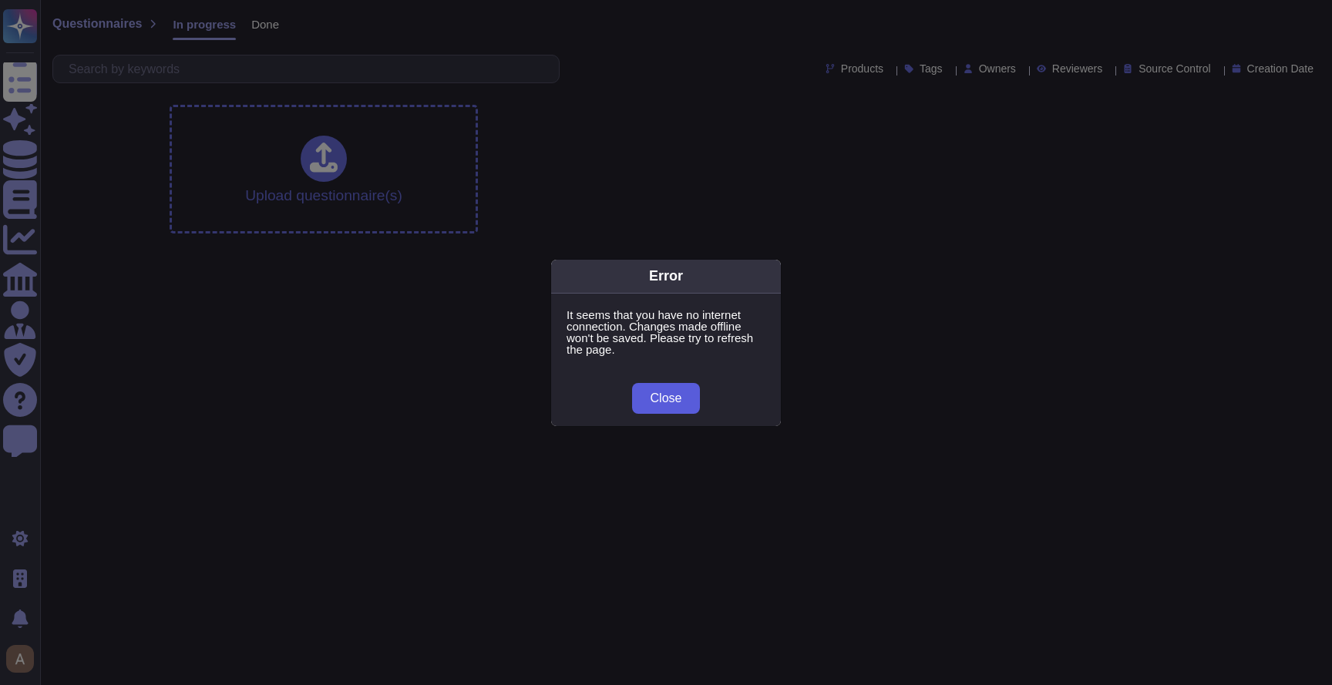
click at [664, 396] on span "Close" at bounding box center [667, 398] width 32 height 12
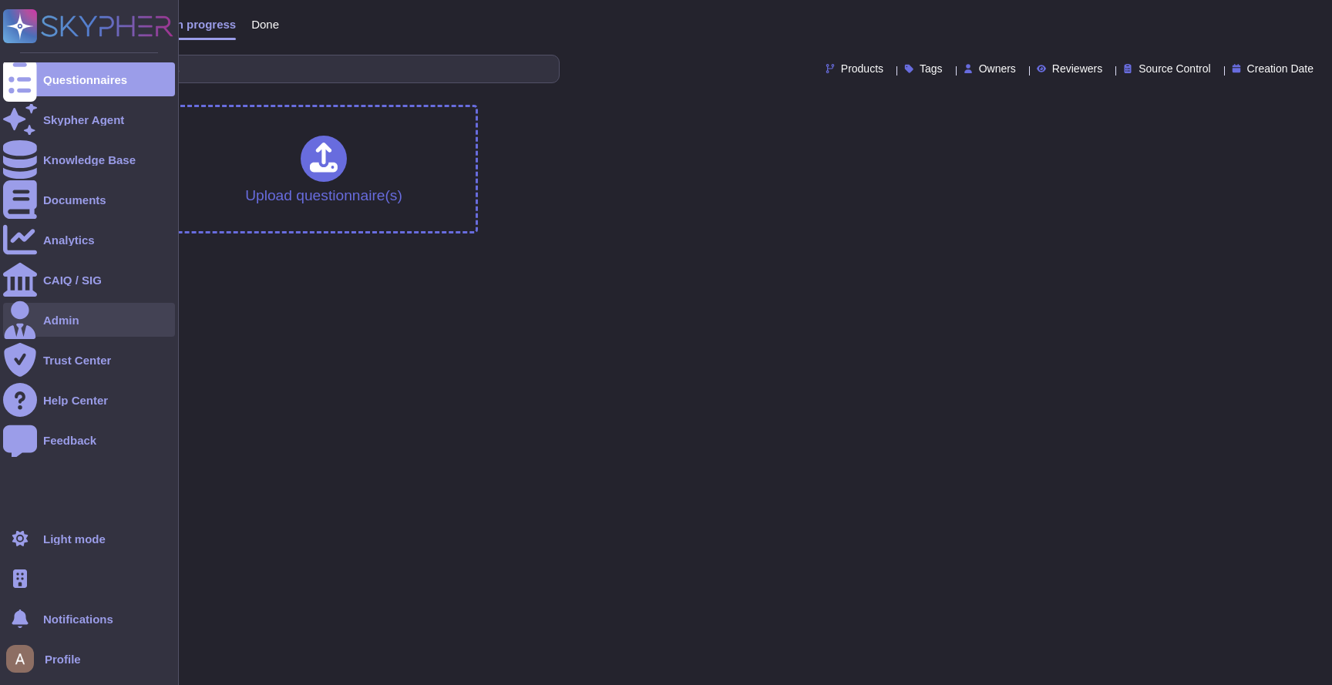
click at [82, 318] on div "Admin" at bounding box center [89, 320] width 172 height 34
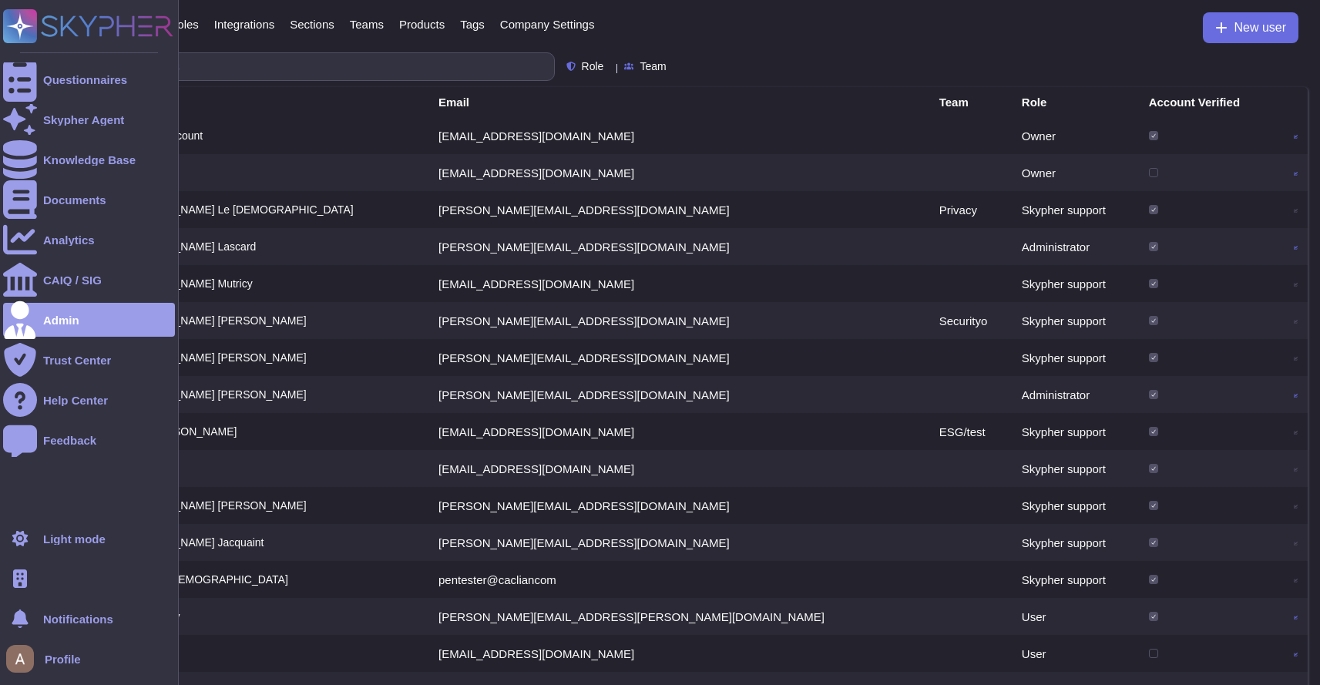
click at [52, 654] on span "Profile" at bounding box center [63, 660] width 36 height 12
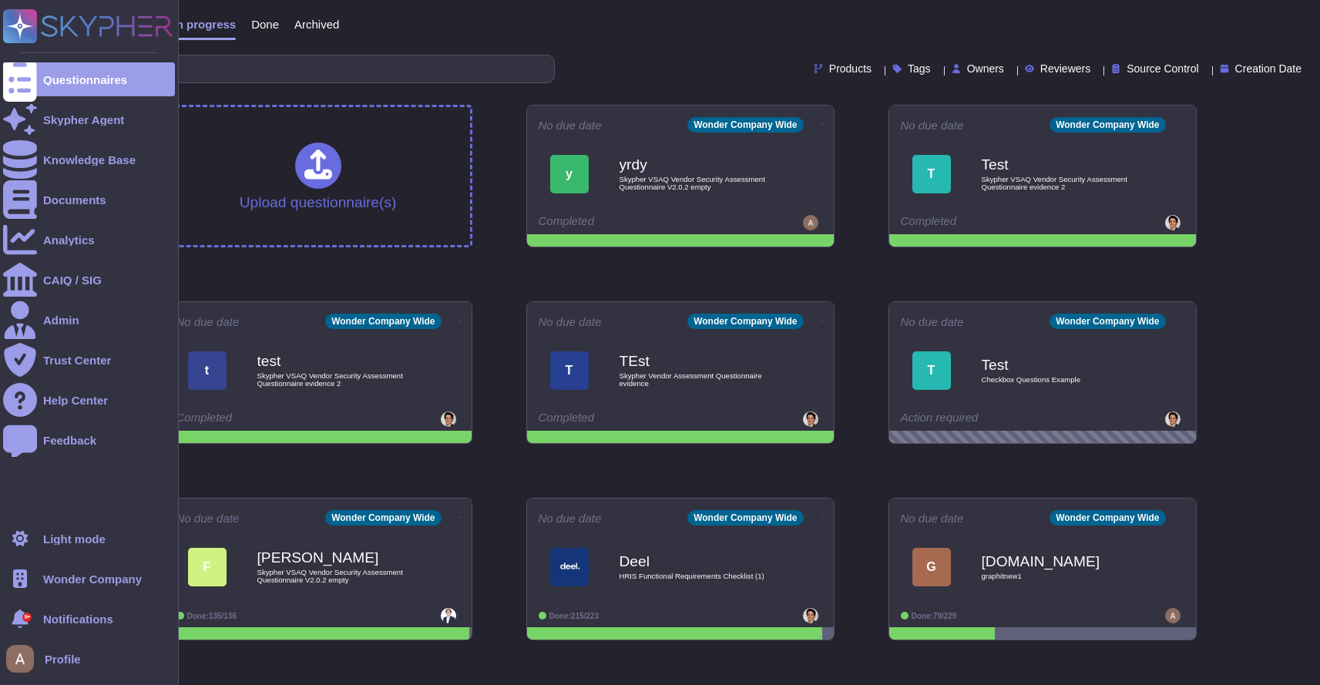
click at [43, 658] on button at bounding box center [24, 659] width 42 height 34
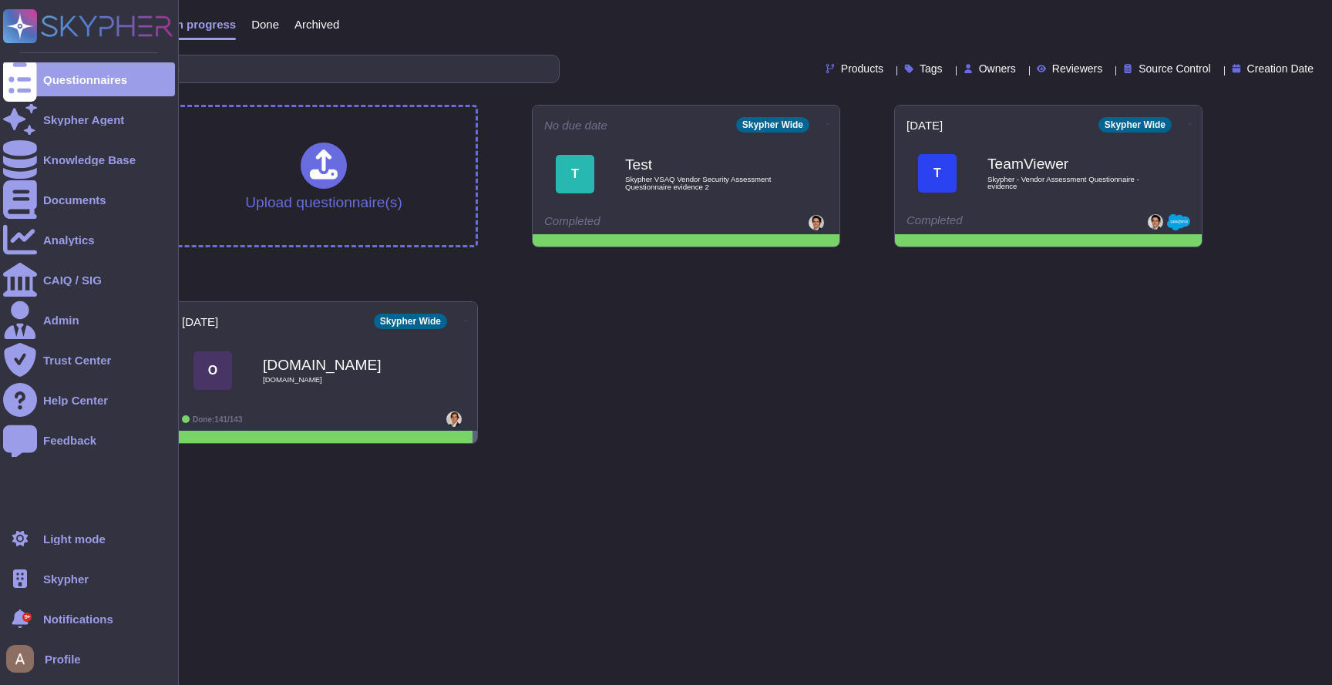
click at [29, 654] on img at bounding box center [20, 659] width 28 height 28
